Goal: Task Accomplishment & Management: Use online tool/utility

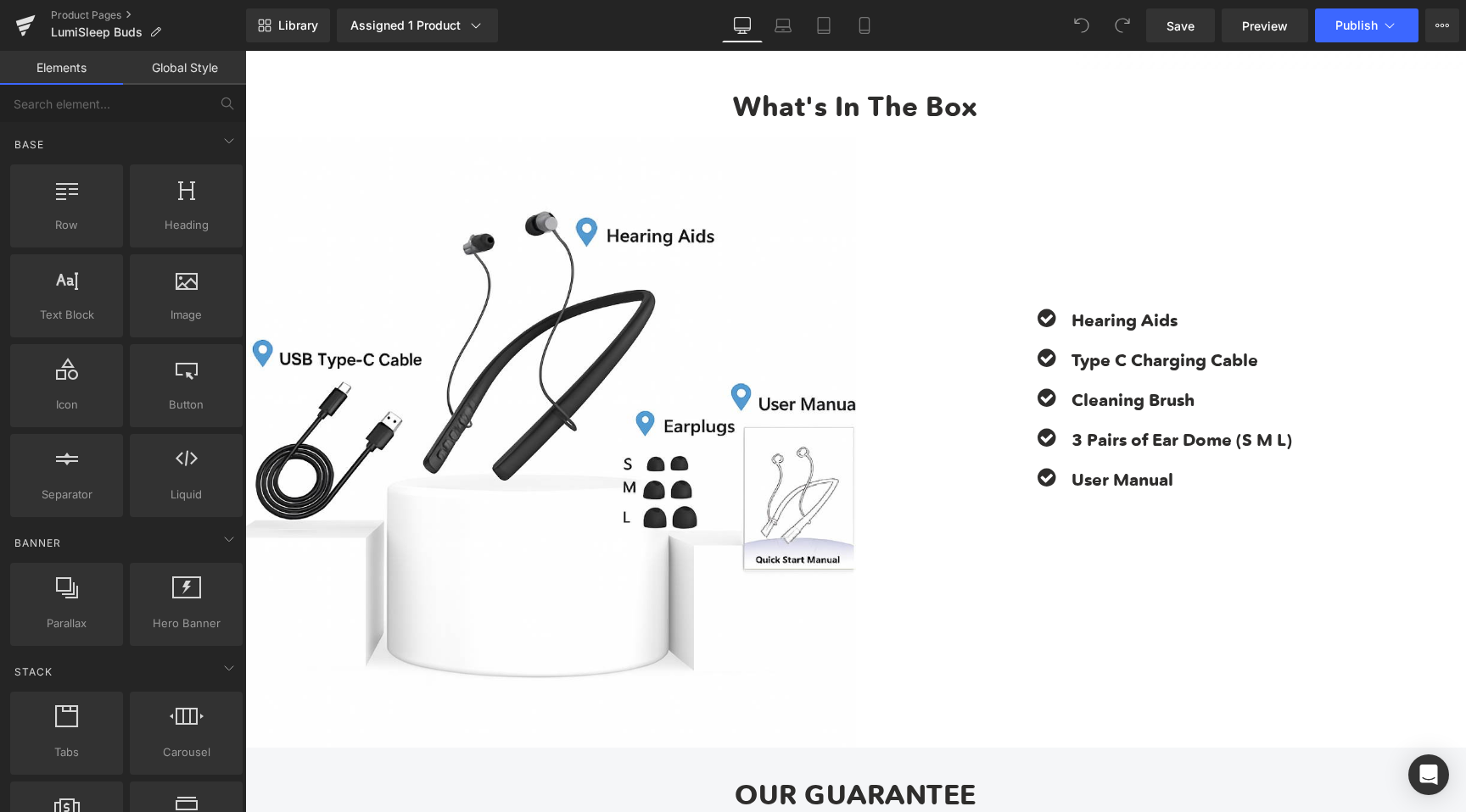
scroll to position [6782, 0]
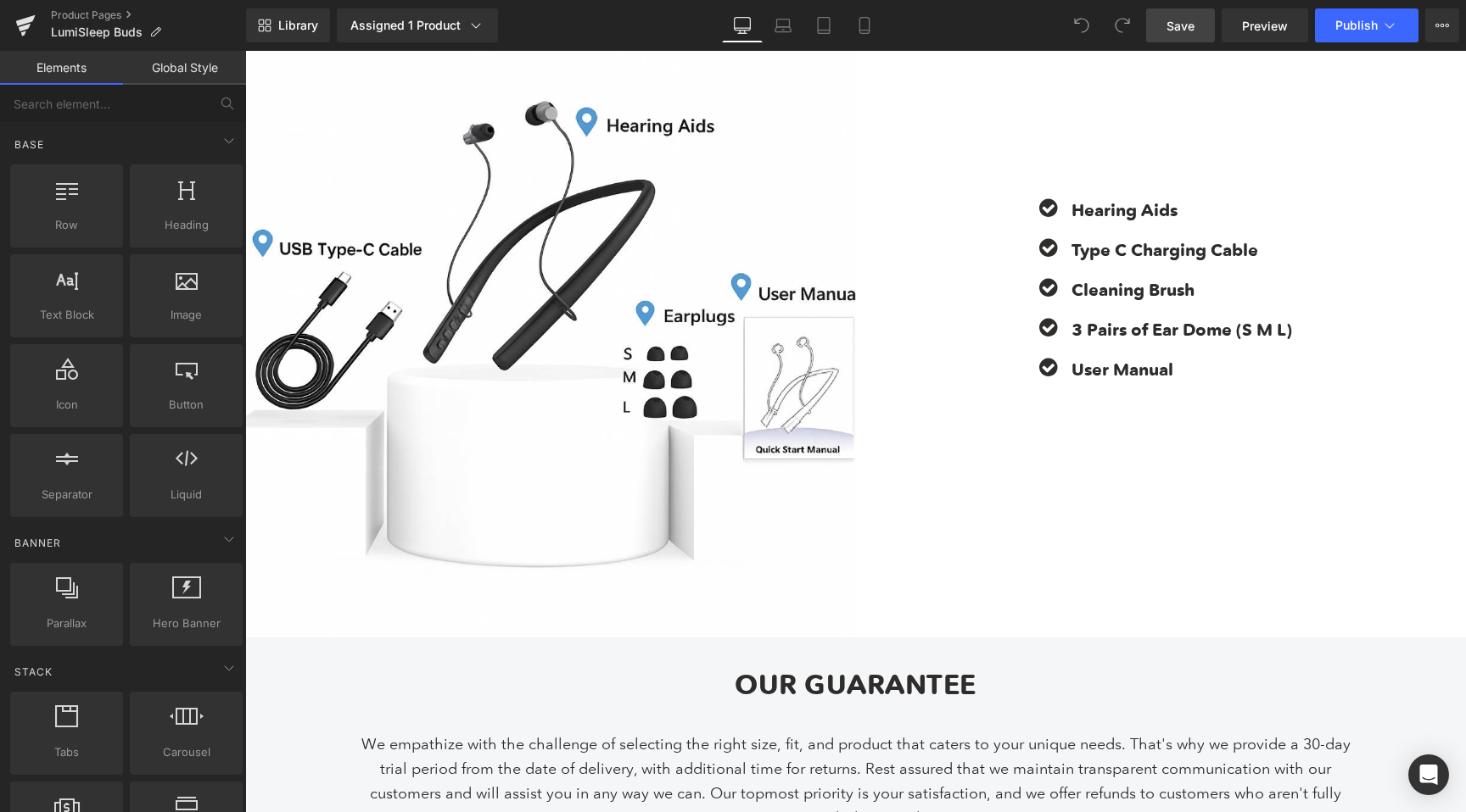
click at [1160, 37] on link "Save" at bounding box center [1180, 26] width 69 height 34
